Goal: Task Accomplishment & Management: Use online tool/utility

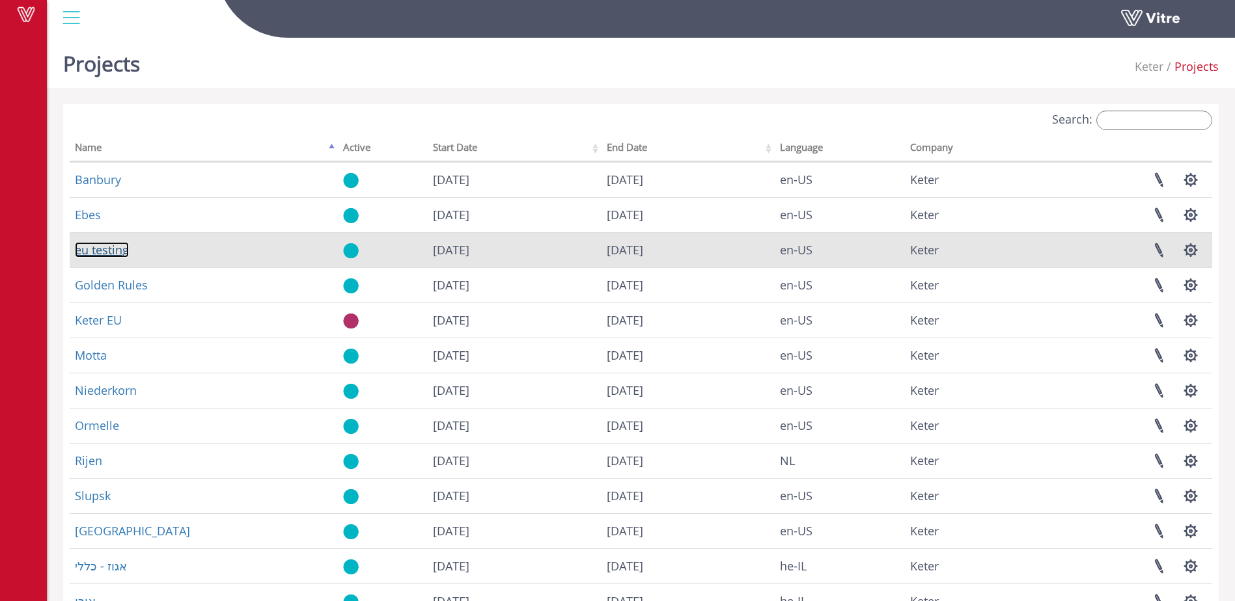
click at [102, 253] on link "eu testing" at bounding box center [102, 250] width 54 height 16
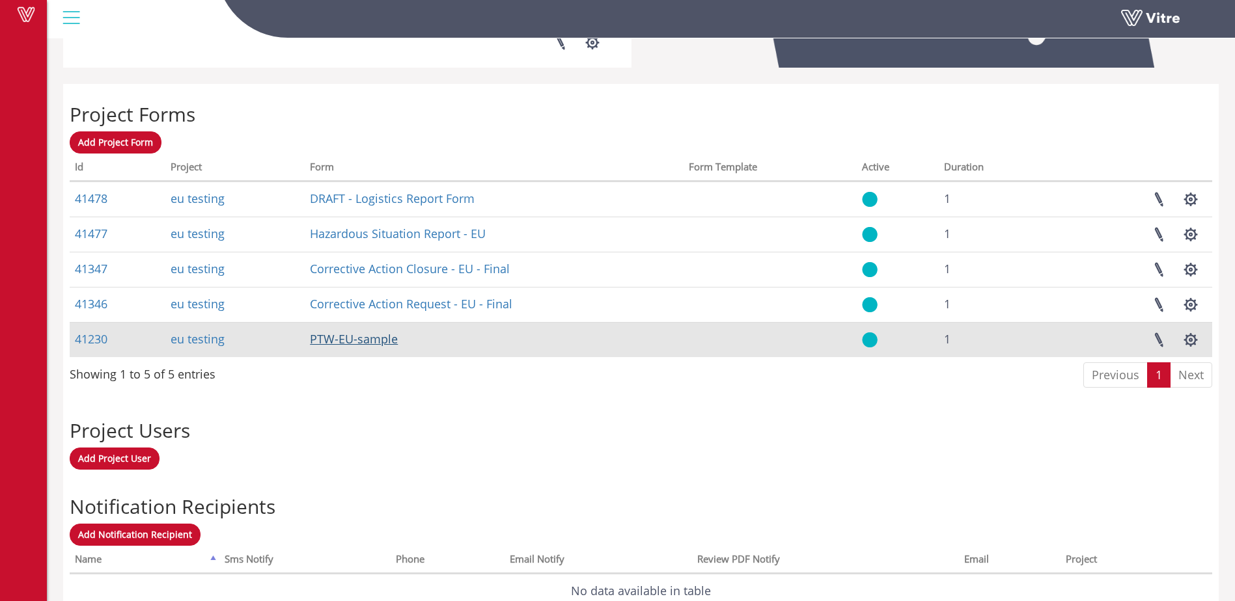
scroll to position [477, 0]
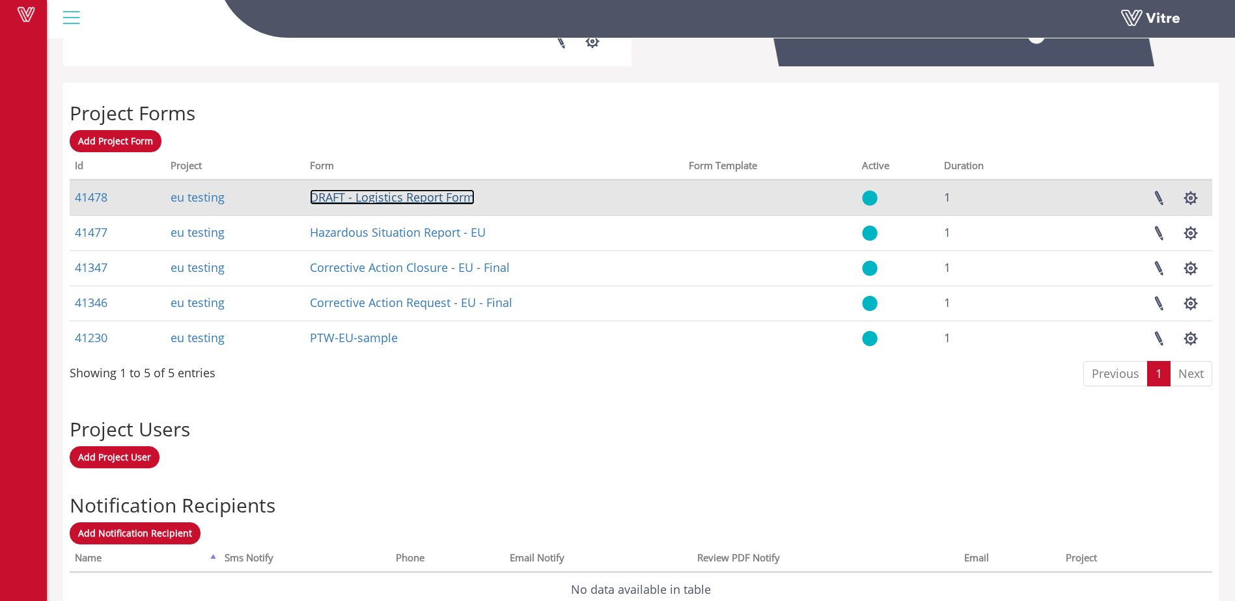
click at [426, 201] on link "DRAFT - Logistics Report Form" at bounding box center [392, 197] width 165 height 16
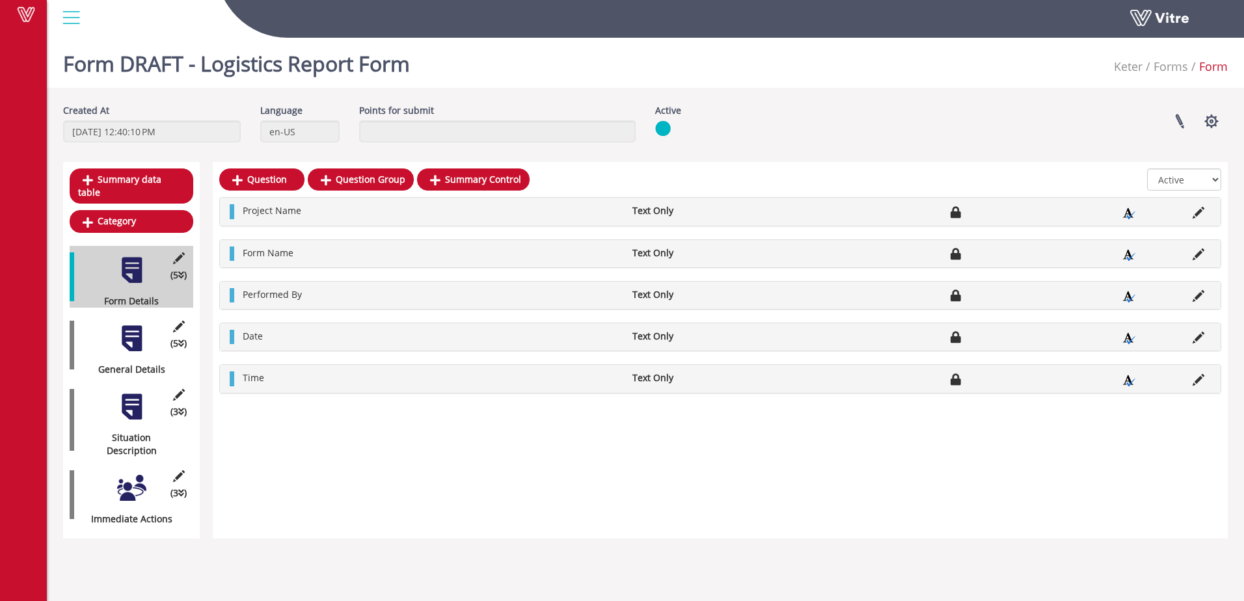
click at [136, 327] on div at bounding box center [131, 338] width 29 height 29
